Goal: Answer question/provide support

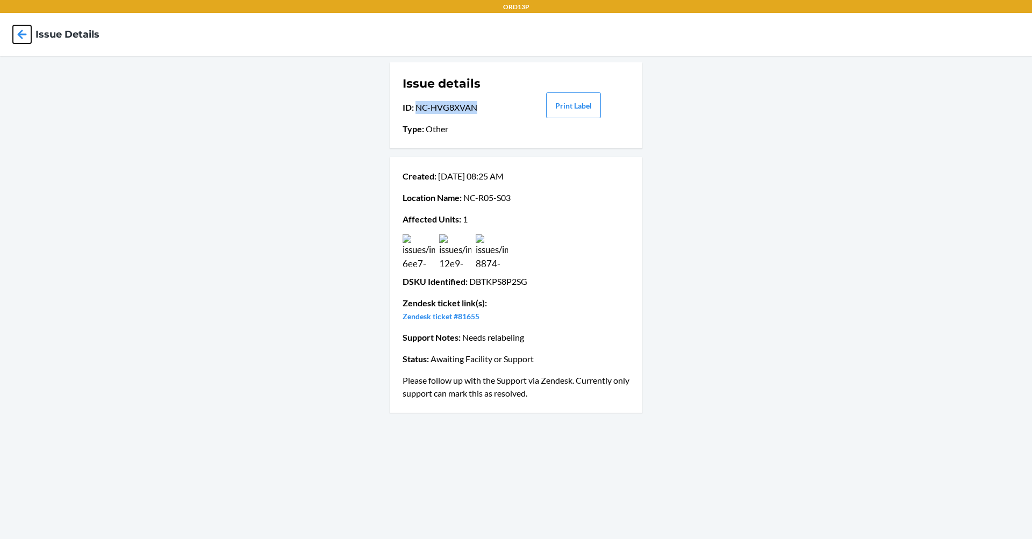
click at [18, 30] on icon at bounding box center [22, 34] width 18 height 18
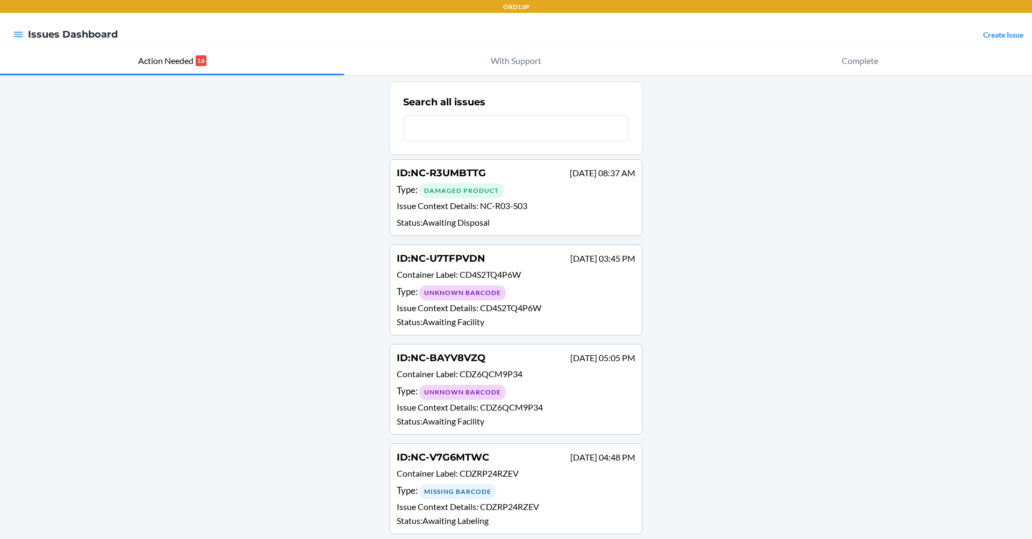
click at [543, 202] on p "Issue Context Details : NC-R03-S03" at bounding box center [516, 207] width 239 height 16
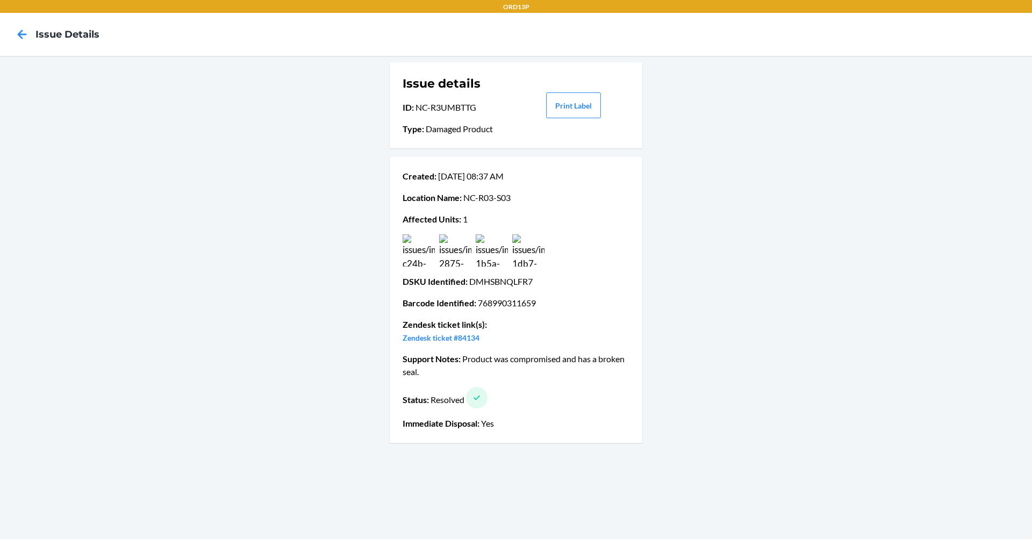
drag, startPoint x: 452, startPoint y: 392, endPoint x: 466, endPoint y: 427, distance: 38.0
click at [466, 427] on div "Created : [DATE] 08:37 AM Location Name : [GEOGRAPHIC_DATA]-R03-S03 Affected Un…" at bounding box center [516, 300] width 227 height 269
drag, startPoint x: 466, startPoint y: 427, endPoint x: 809, endPoint y: 388, distance: 345.4
click at [809, 388] on div "Issue details ID : NC-R3UMBTTG Type : Damaged Product Print Label Created : [DA…" at bounding box center [516, 297] width 1032 height 483
click at [17, 38] on icon at bounding box center [22, 34] width 18 height 18
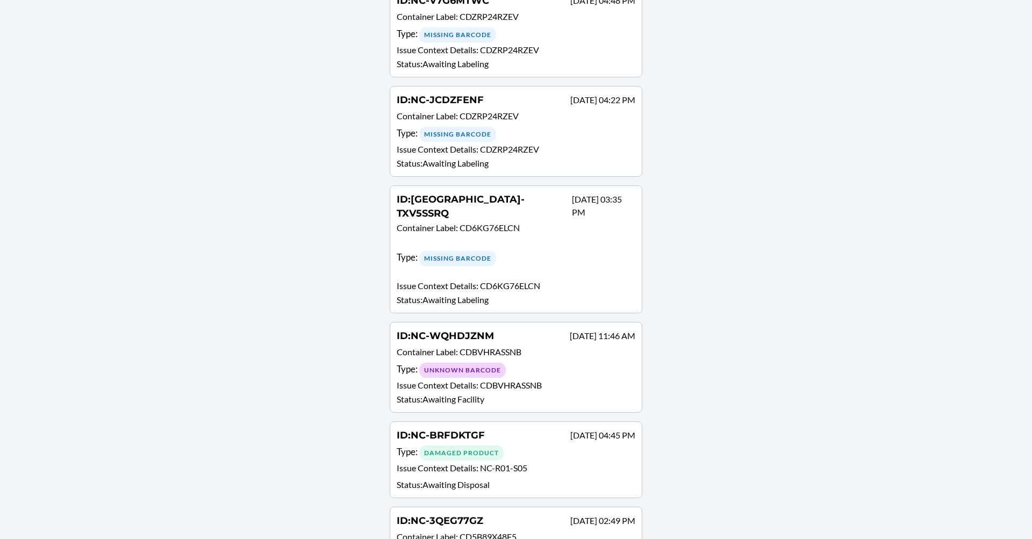
scroll to position [376, 0]
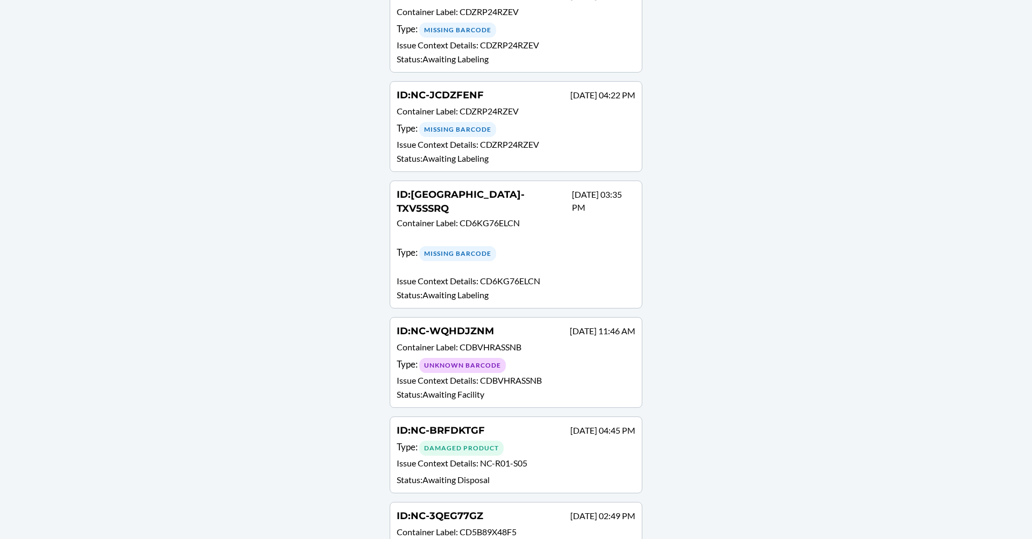
click at [575, 440] on div "Type : Damaged Product" at bounding box center [516, 448] width 239 height 16
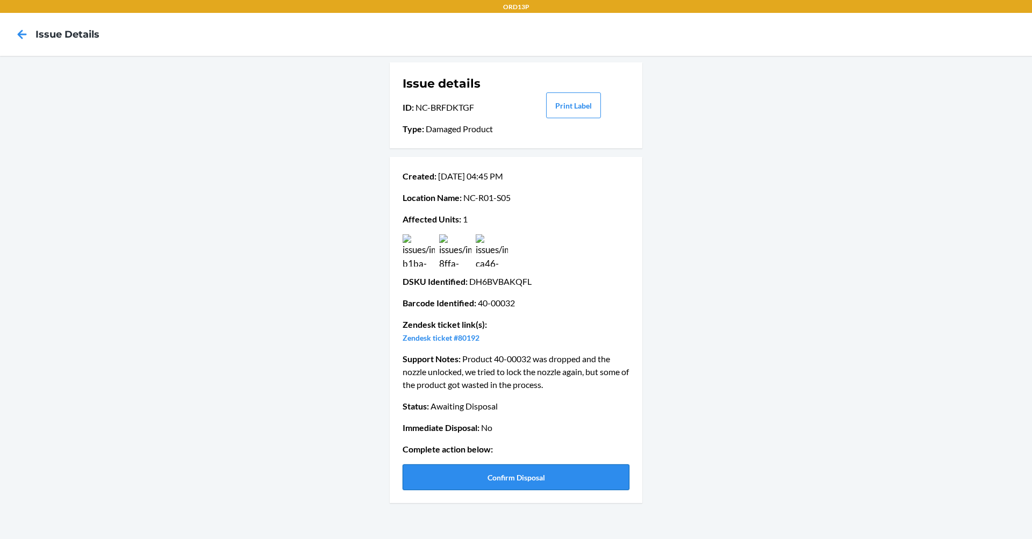
click at [529, 480] on button "Confirm Disposal" at bounding box center [516, 478] width 227 height 26
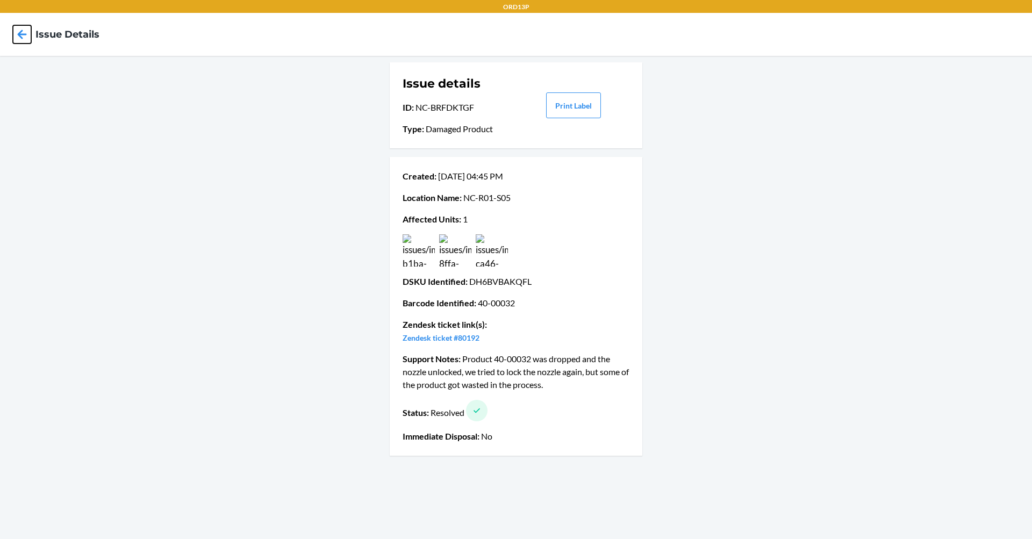
click at [14, 35] on icon at bounding box center [22, 34] width 18 height 18
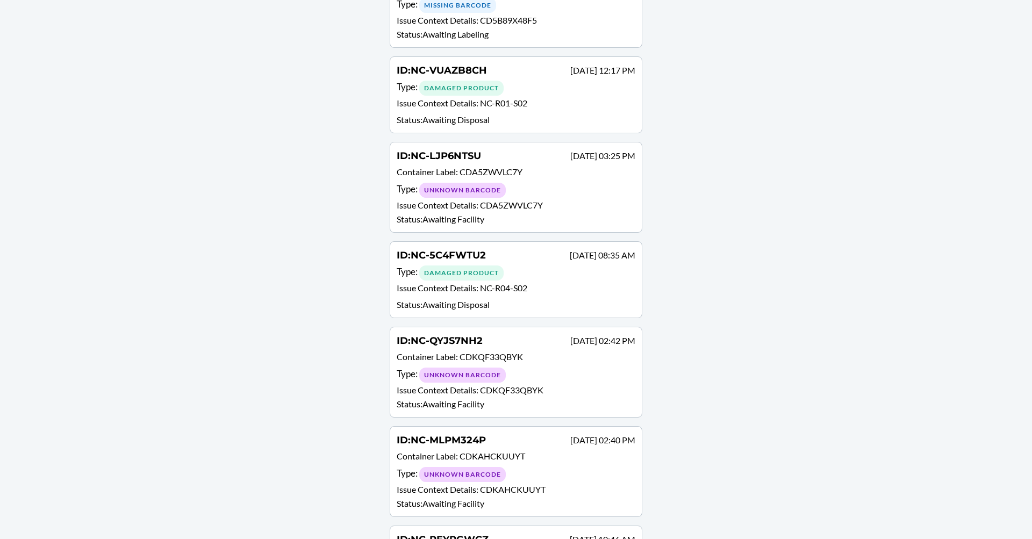
scroll to position [991, 0]
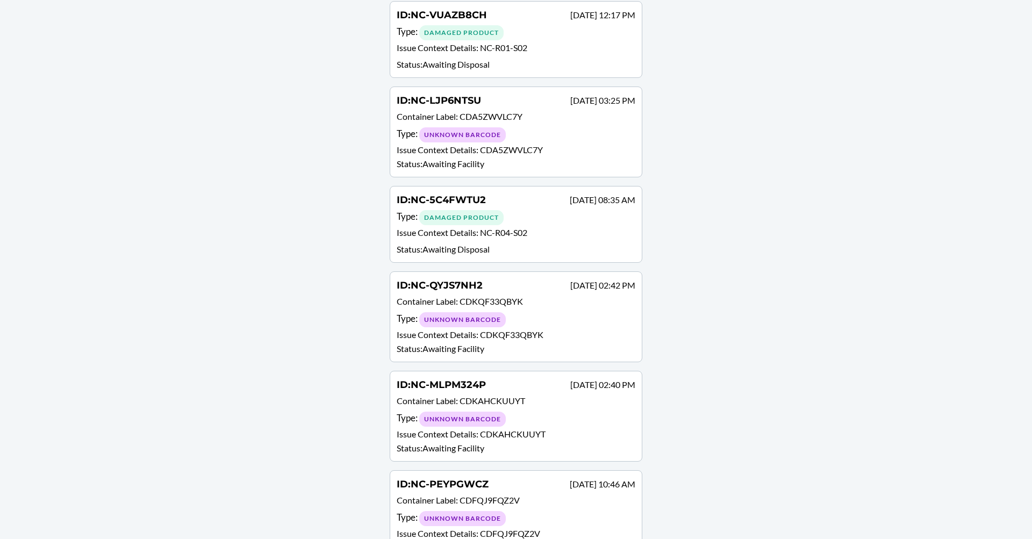
click at [516, 494] on p "Container Label : CDFQJ9FQZ2V" at bounding box center [516, 502] width 239 height 16
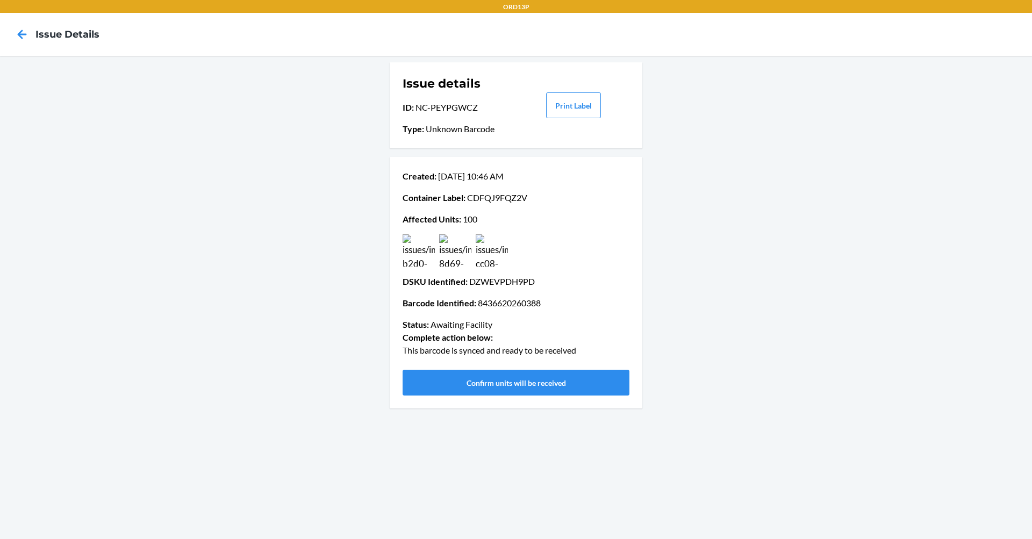
click at [486, 251] on img at bounding box center [492, 250] width 32 height 32
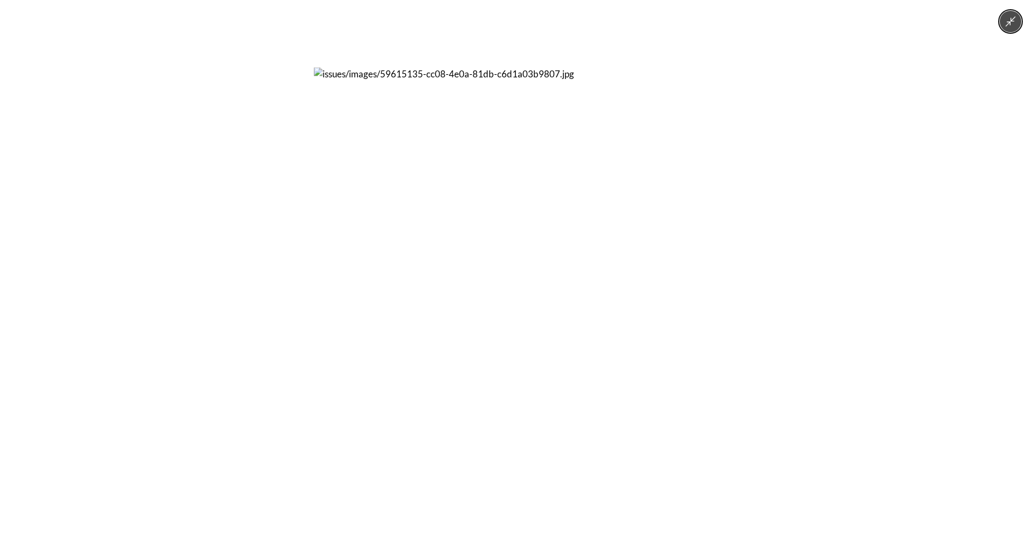
click at [1018, 27] on button "Minimize image" at bounding box center [1011, 22] width 22 height 22
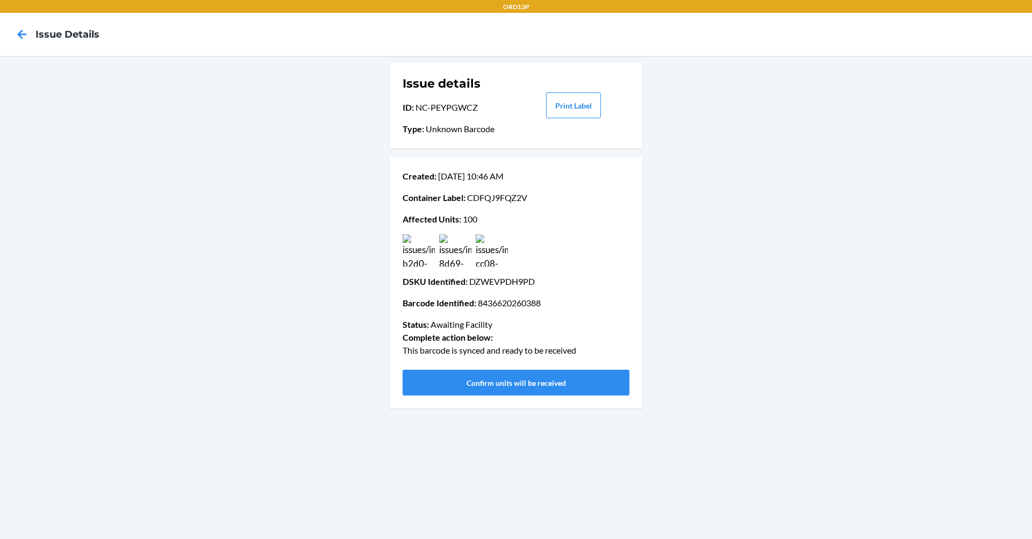
click at [512, 198] on p "Container Label : CDFQJ9FQZ2V" at bounding box center [516, 197] width 227 height 13
copy p "CDFQJ9FQZ2V"
click at [546, 379] on button "Confirm units will be received" at bounding box center [516, 383] width 227 height 26
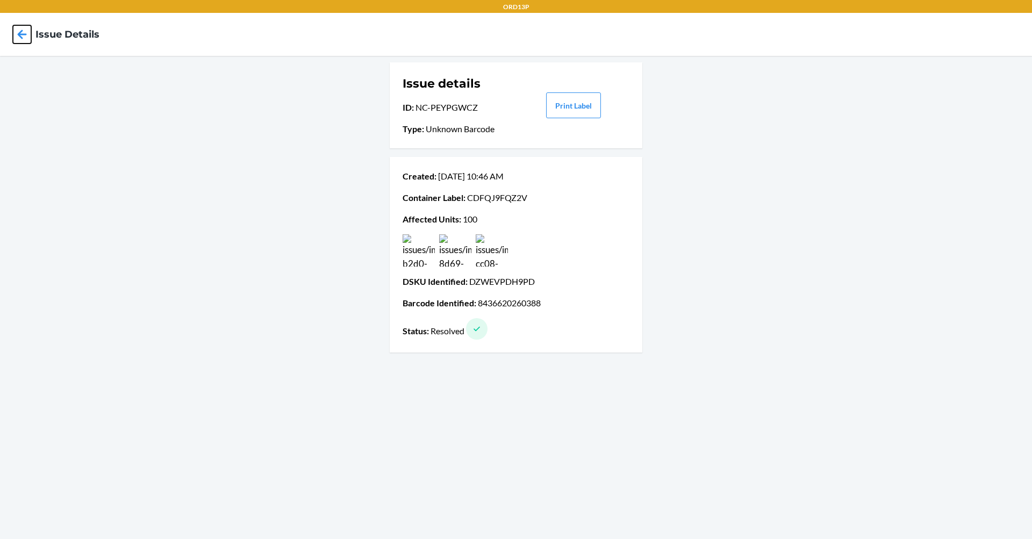
click at [26, 27] on icon at bounding box center [22, 34] width 18 height 18
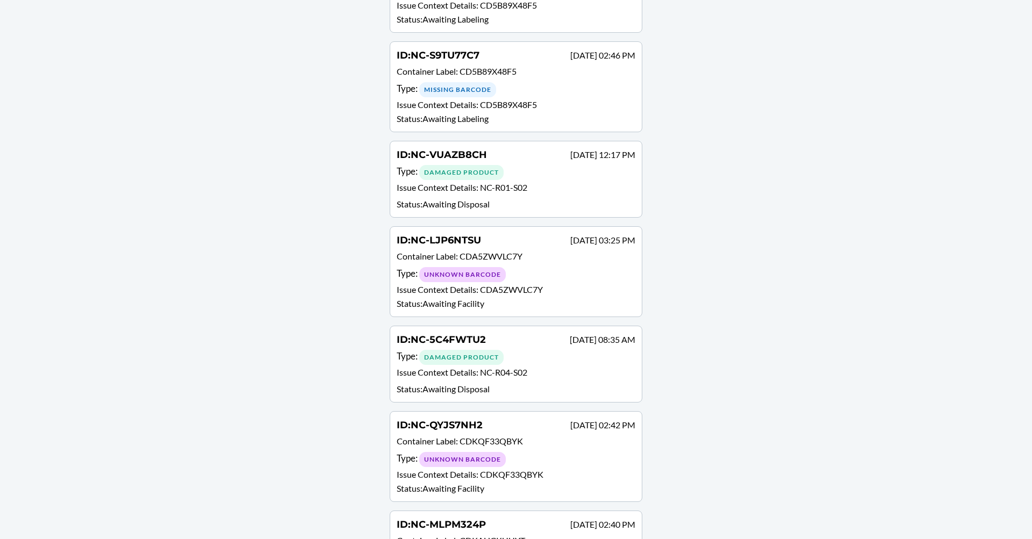
scroll to position [892, 0]
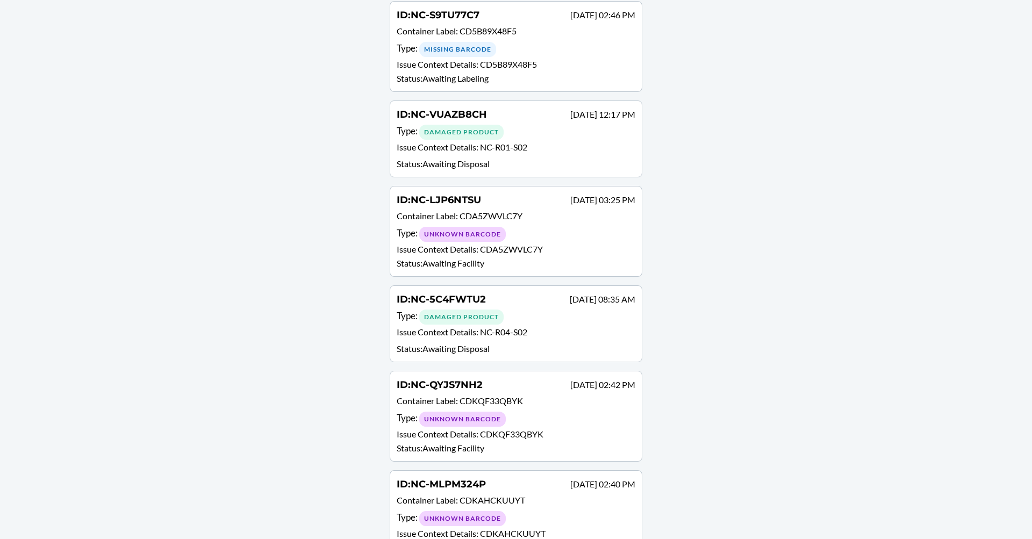
click at [544, 511] on div "Type : Unknown Barcode" at bounding box center [516, 519] width 239 height 16
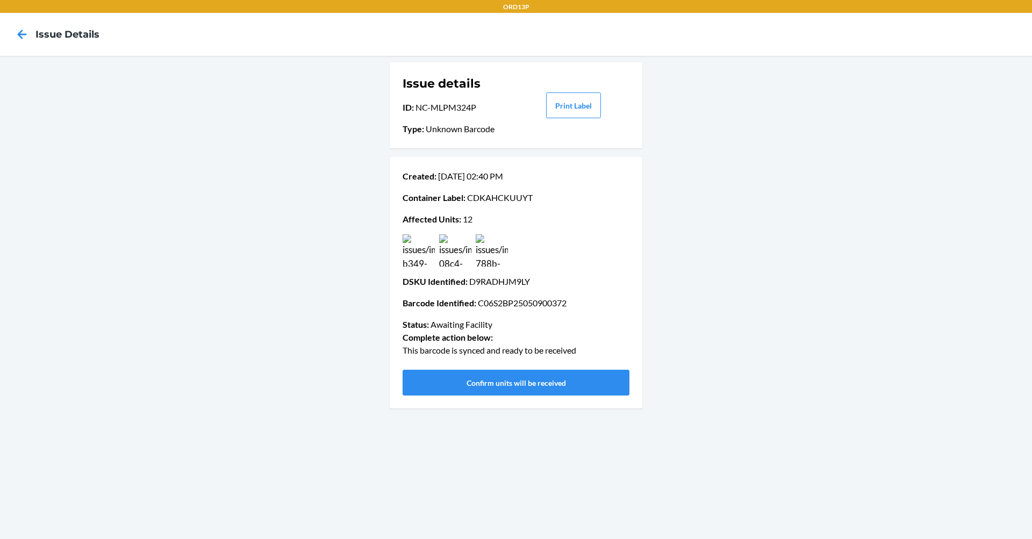
click at [496, 254] on img at bounding box center [492, 250] width 32 height 32
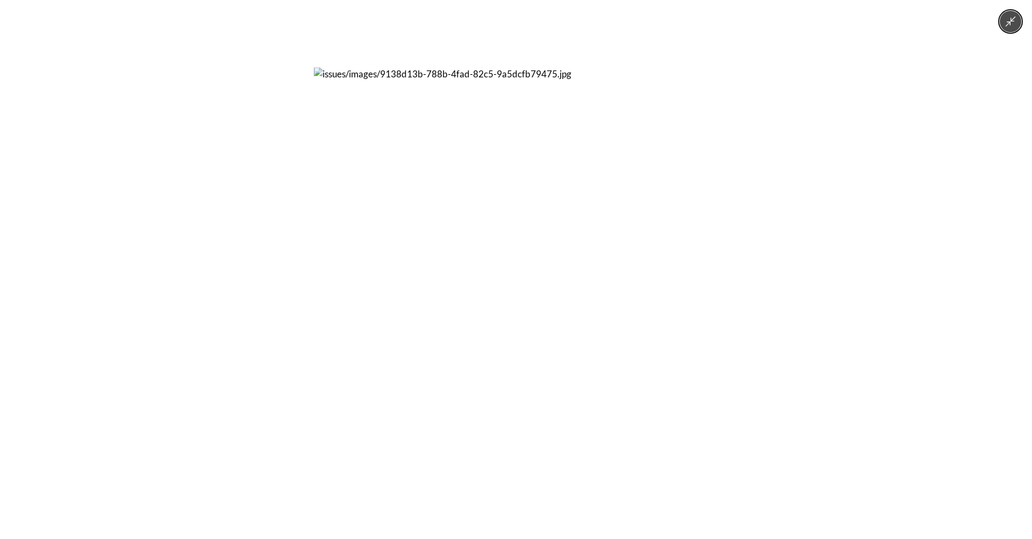
click at [1016, 28] on button "Minimize image" at bounding box center [1011, 22] width 22 height 22
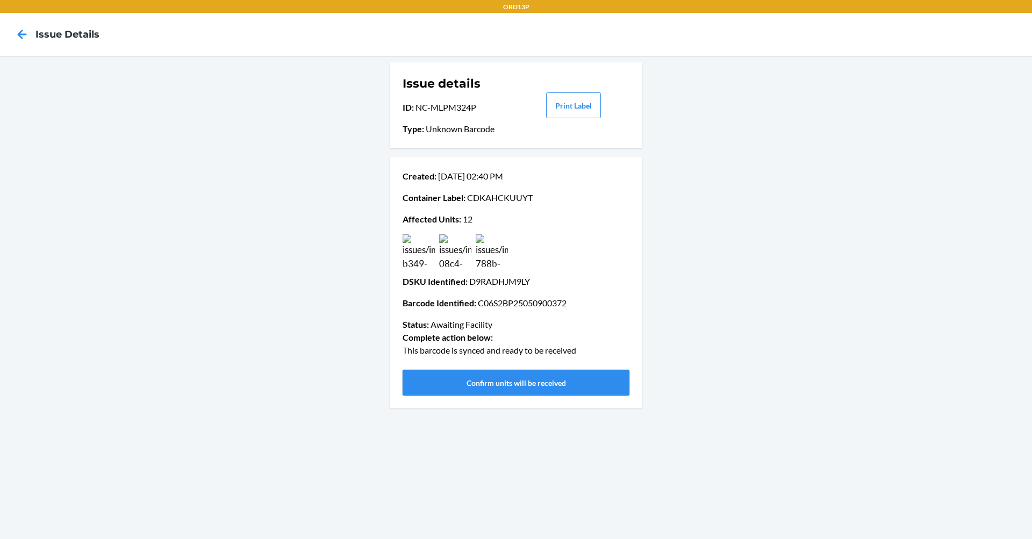
click at [565, 380] on button "Confirm units will be received" at bounding box center [516, 383] width 227 height 26
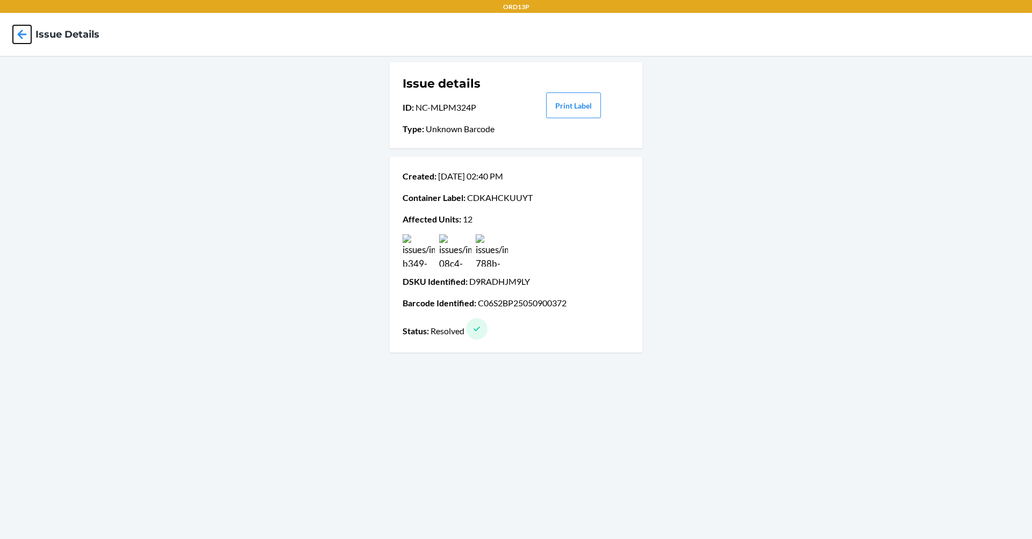
click at [17, 29] on icon at bounding box center [22, 34] width 18 height 18
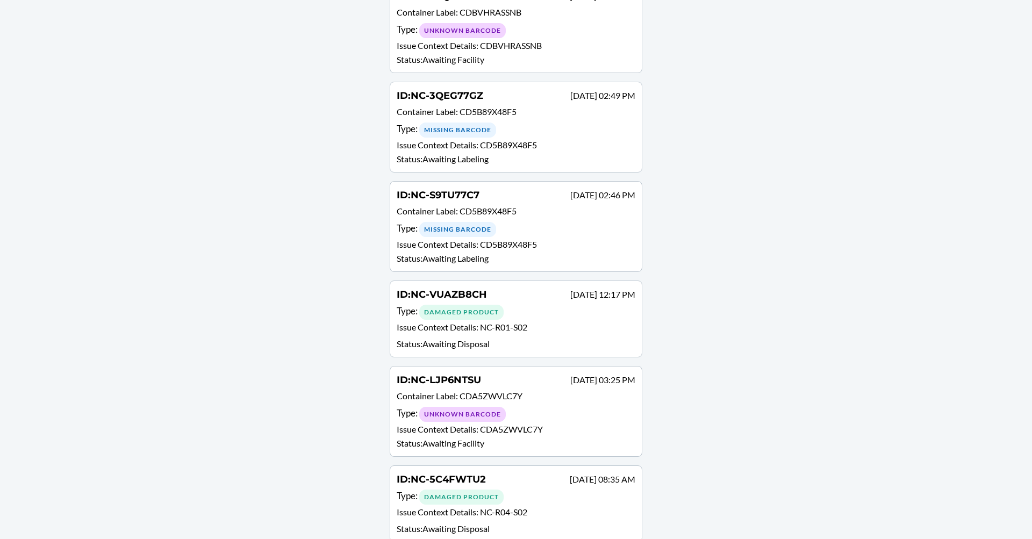
scroll to position [792, 0]
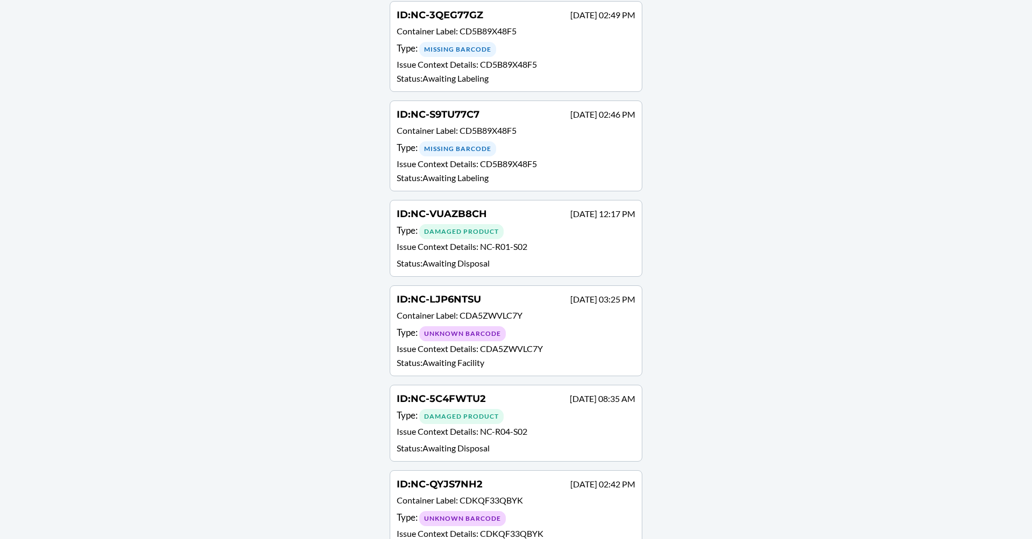
click at [555, 539] on p "Status : Awaiting Facility" at bounding box center [516, 547] width 239 height 13
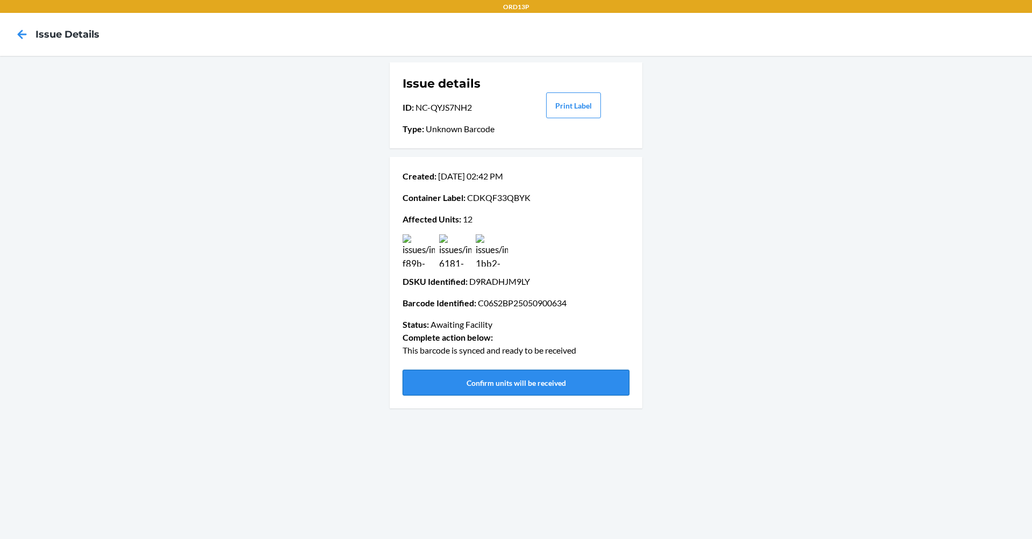
click at [563, 384] on button "Confirm units will be received" at bounding box center [516, 383] width 227 height 26
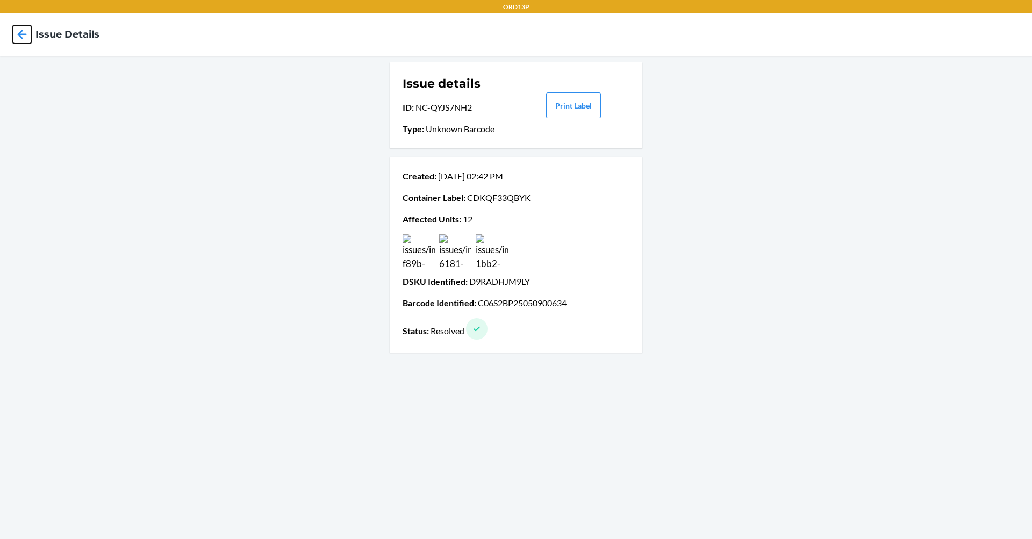
click at [20, 41] on icon at bounding box center [22, 34] width 18 height 18
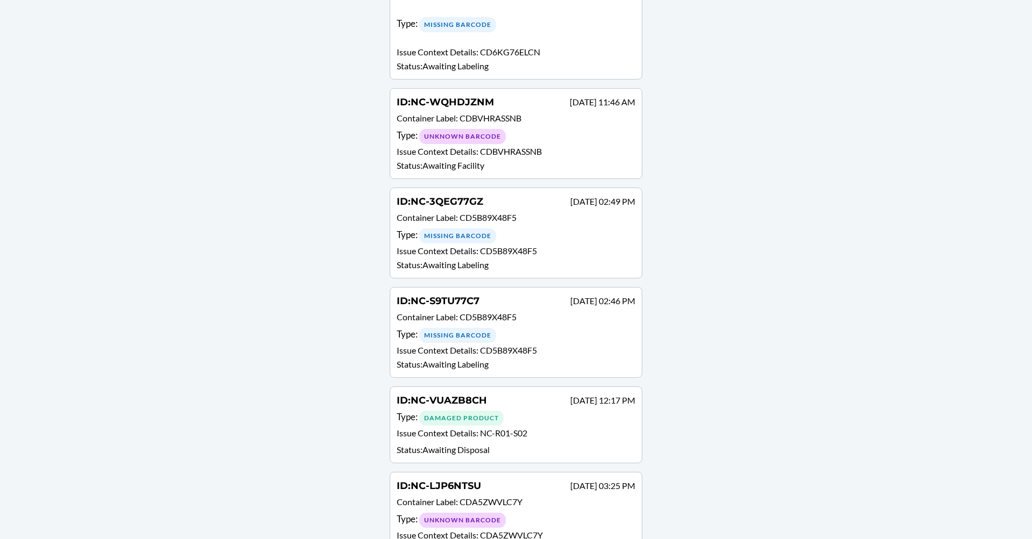
scroll to position [693, 0]
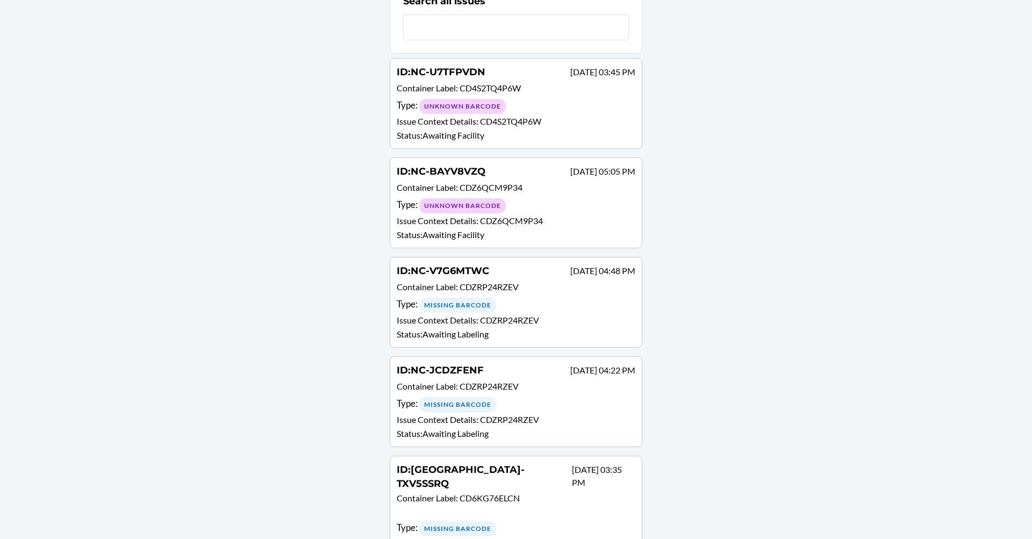
scroll to position [0, 0]
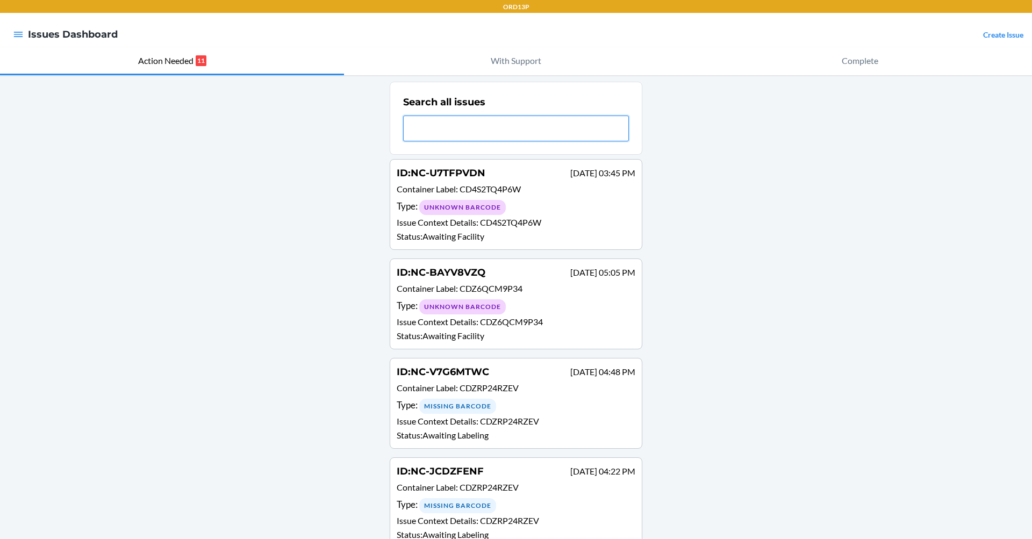
click at [479, 123] on input "text" at bounding box center [516, 129] width 226 height 26
paste input "NC-5SDU7UMC"
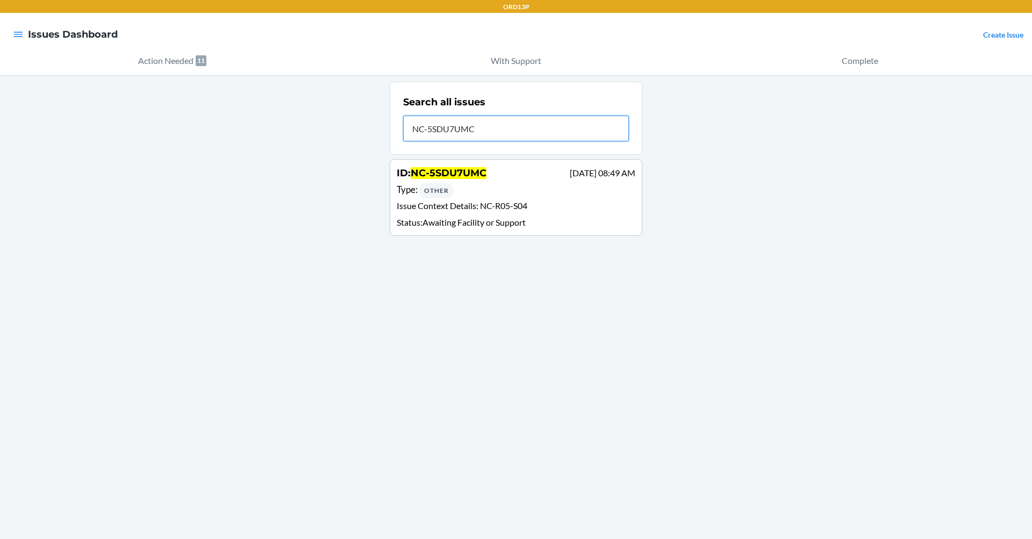
type input "NC-5SDU7UMC"
click at [487, 188] on div "Type : Other" at bounding box center [516, 191] width 239 height 16
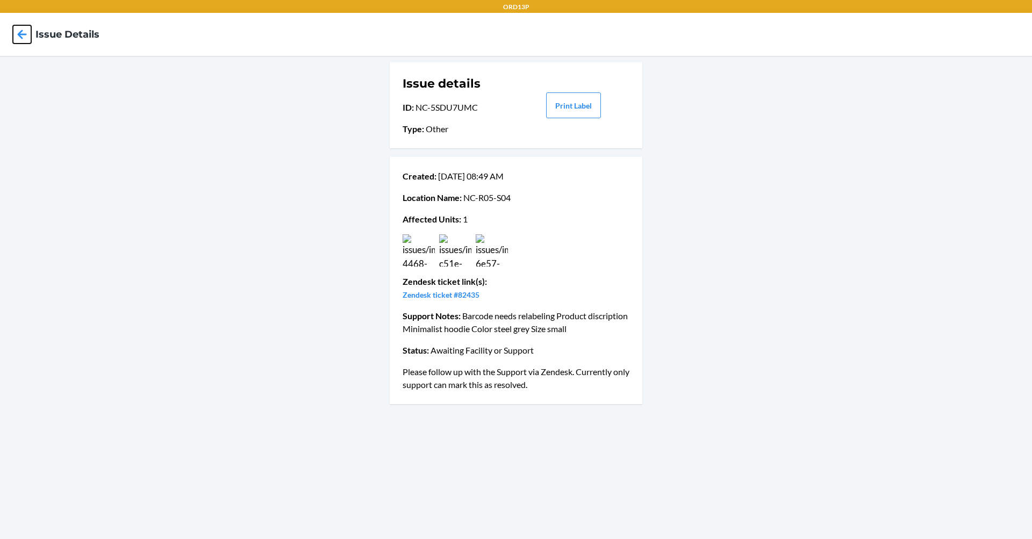
click at [18, 32] on icon at bounding box center [22, 34] width 18 height 18
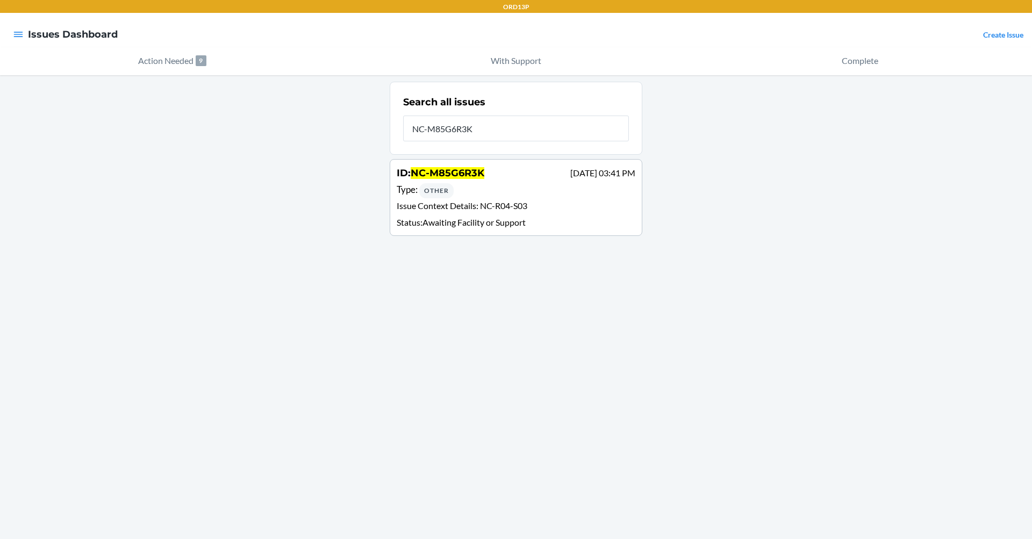
type input "NC-M85G6R3K"
click at [566, 177] on div "ID : NC-M85G6R3K [DATE] 03:41 PM" at bounding box center [516, 174] width 239 height 16
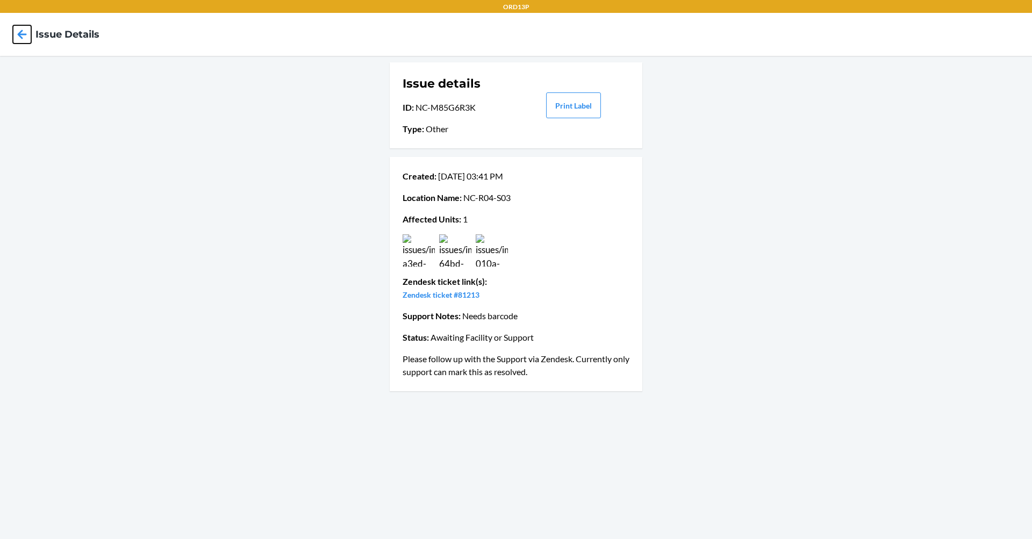
click at [22, 27] on icon at bounding box center [22, 34] width 18 height 18
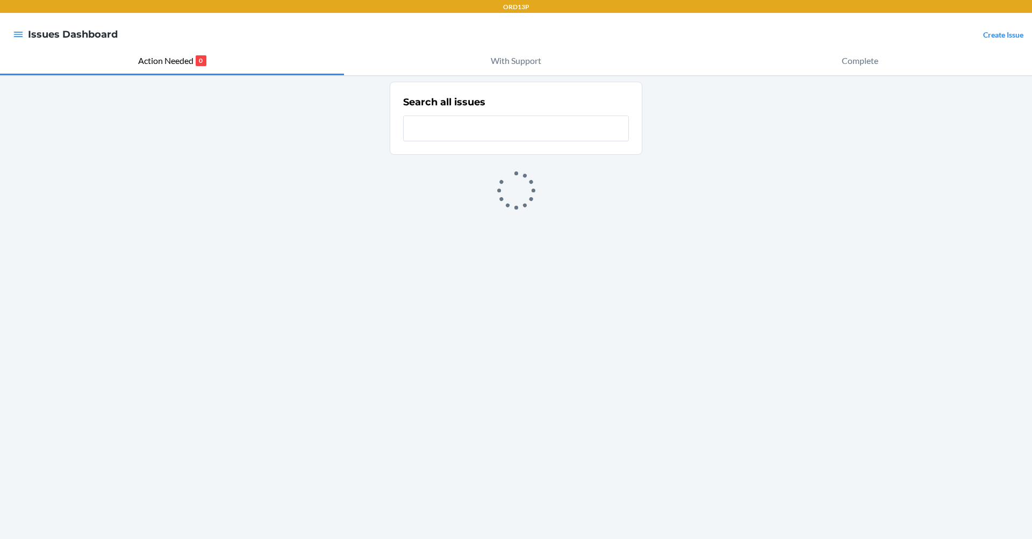
click at [462, 134] on input "text" at bounding box center [516, 129] width 226 height 26
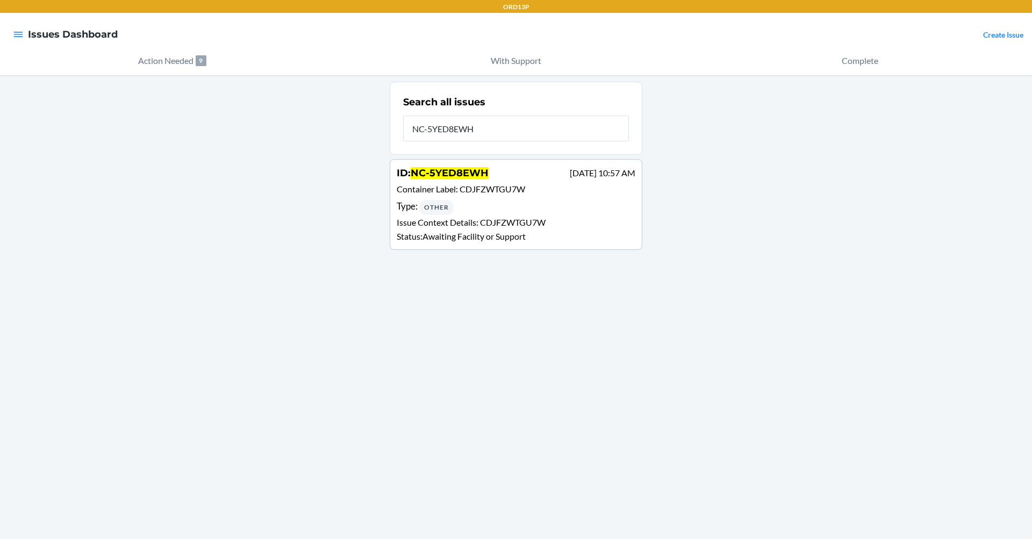
type input "NC-5YED8EWH"
click at [512, 221] on span "CDJFZWTGU7W" at bounding box center [513, 222] width 66 height 10
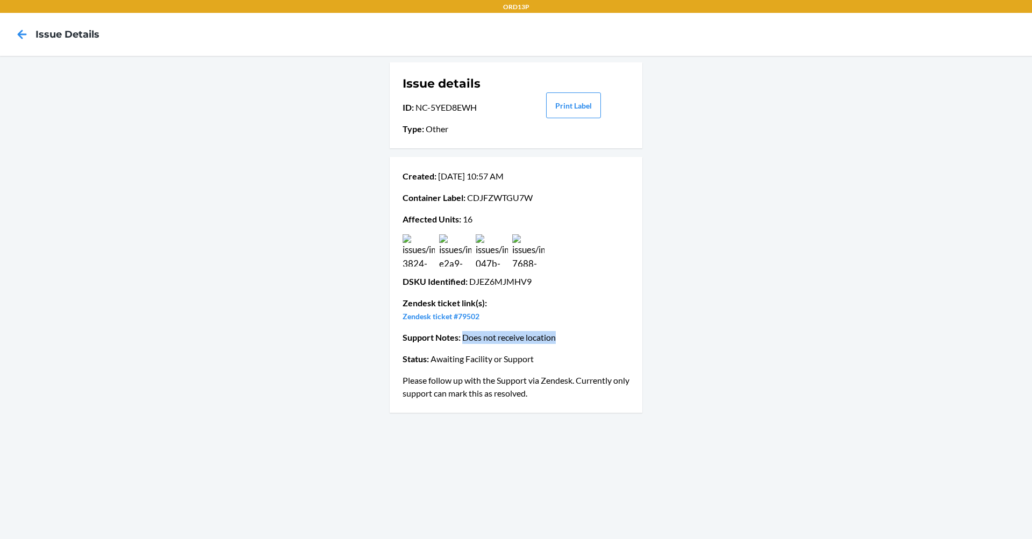
drag, startPoint x: 462, startPoint y: 340, endPoint x: 575, endPoint y: 339, distance: 112.9
click at [575, 339] on p "Support Notes : Does not receive location" at bounding box center [516, 337] width 227 height 13
drag, startPoint x: 467, startPoint y: 195, endPoint x: 546, endPoint y: 203, distance: 78.9
click at [546, 203] on p "Container Label : CDJFZWTGU7W" at bounding box center [516, 197] width 227 height 13
drag, startPoint x: 546, startPoint y: 203, endPoint x: 521, endPoint y: 202, distance: 25.3
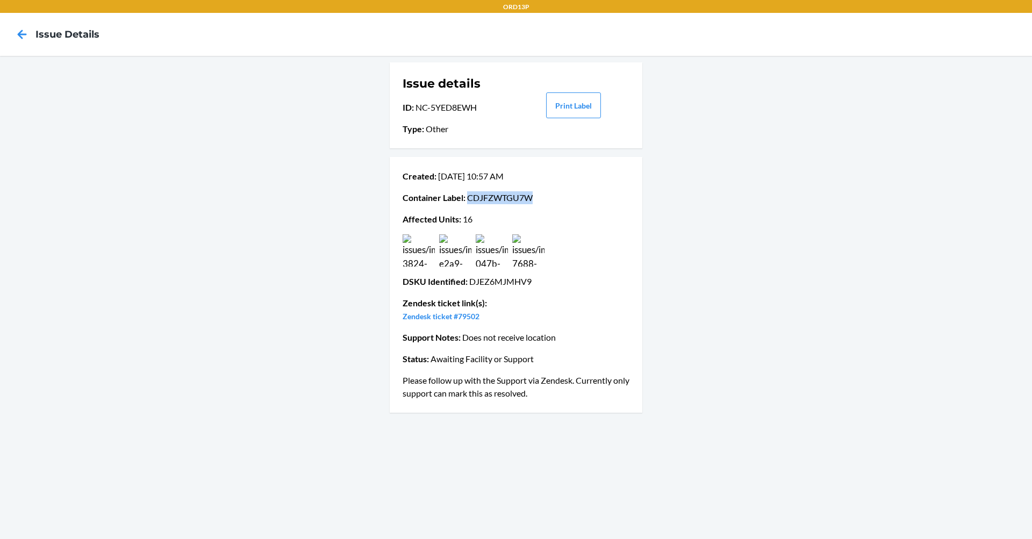
copy p "CDJFZWTGU7W"
click at [22, 45] on div at bounding box center [22, 34] width 27 height 27
click at [18, 38] on icon at bounding box center [22, 34] width 18 height 18
